Goal: Navigation & Orientation: Find specific page/section

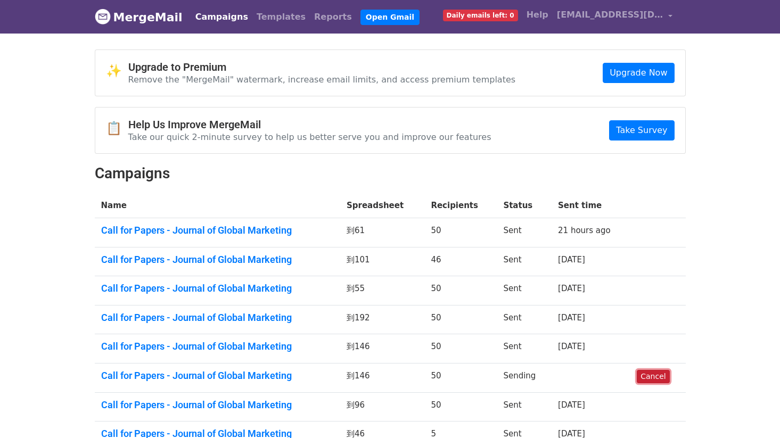
click at [652, 375] on link "Cancel" at bounding box center [653, 376] width 32 height 13
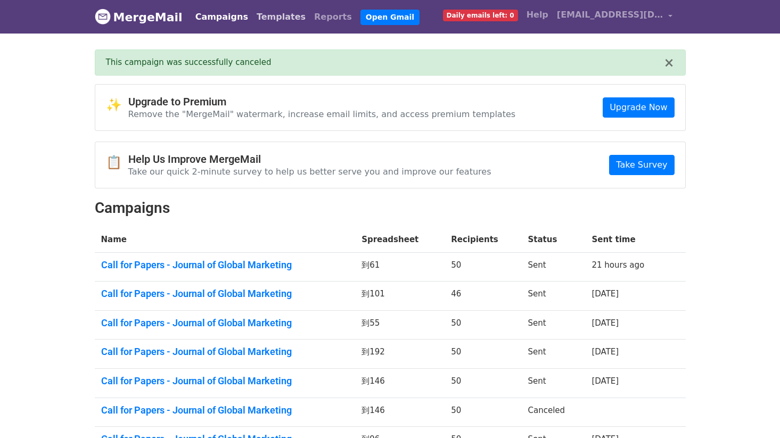
click at [260, 20] on link "Templates" at bounding box center [281, 16] width 58 height 21
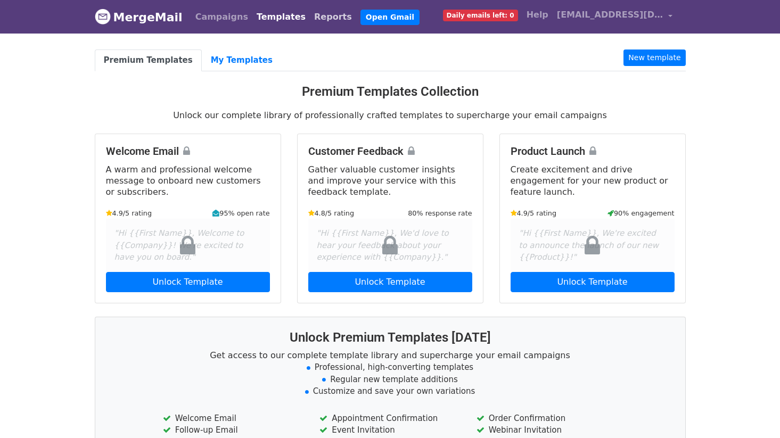
click at [316, 18] on link "Reports" at bounding box center [333, 16] width 46 height 21
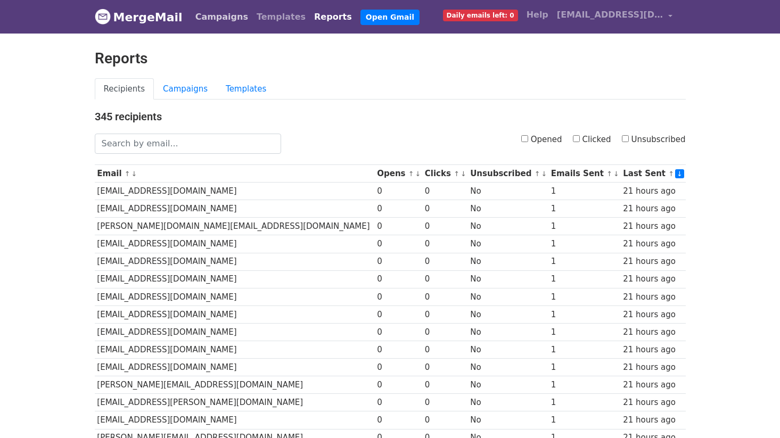
click at [191, 20] on link "Campaigns" at bounding box center [221, 16] width 61 height 21
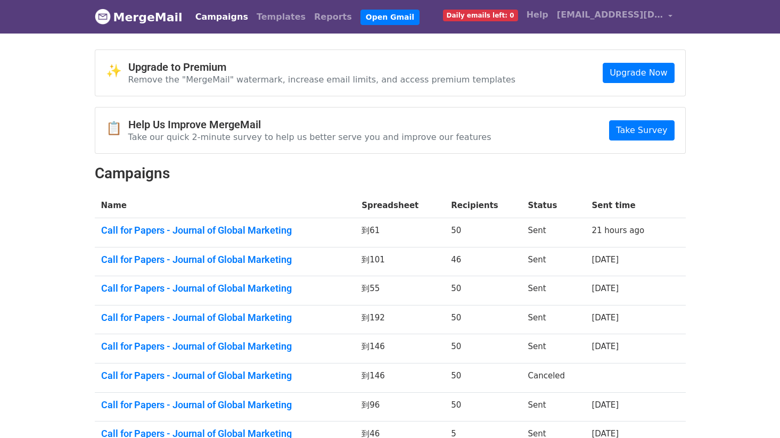
click at [506, 13] on span "Daily emails left: 0" at bounding box center [480, 16] width 75 height 12
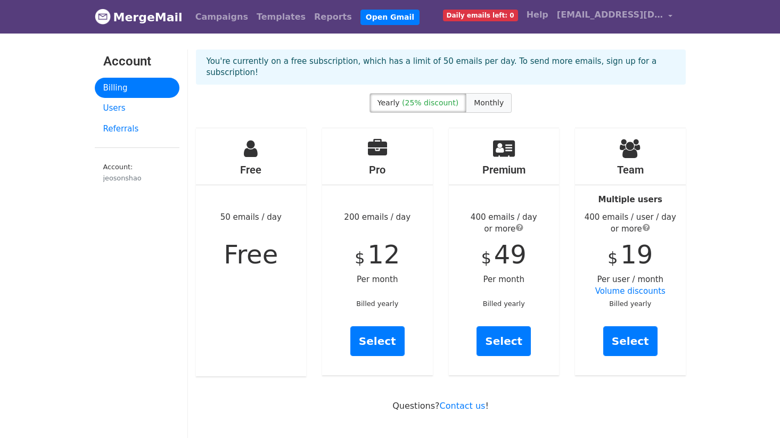
click at [486, 99] on label "Monthly" at bounding box center [489, 103] width 46 height 20
click at [457, 93] on label "Yearly (25% discount)" at bounding box center [418, 103] width 97 height 20
